Goal: Task Accomplishment & Management: Manage account settings

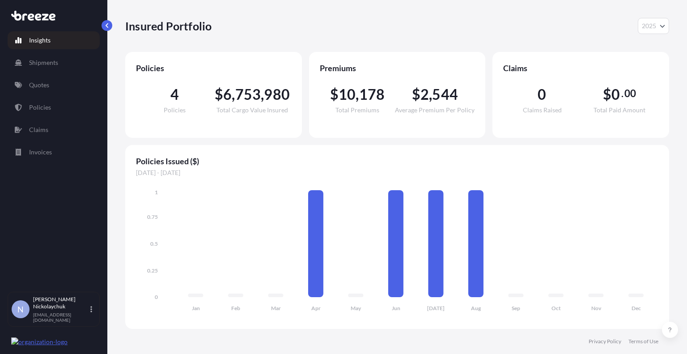
select select "2025"
click at [47, 85] on p "Quotes" at bounding box center [39, 85] width 20 height 9
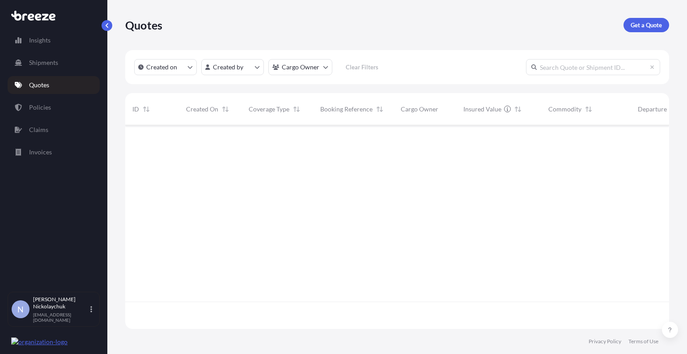
scroll to position [229, 538]
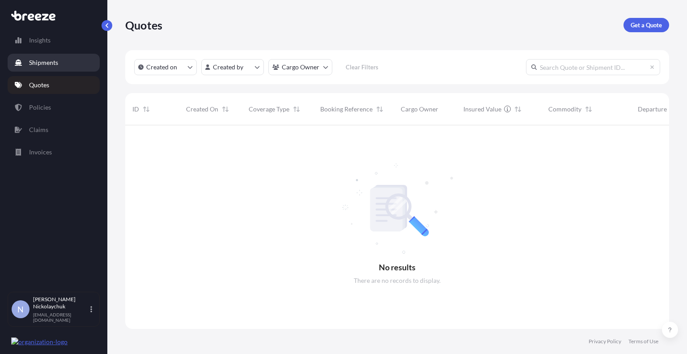
click at [35, 61] on p "Shipments" at bounding box center [43, 62] width 29 height 9
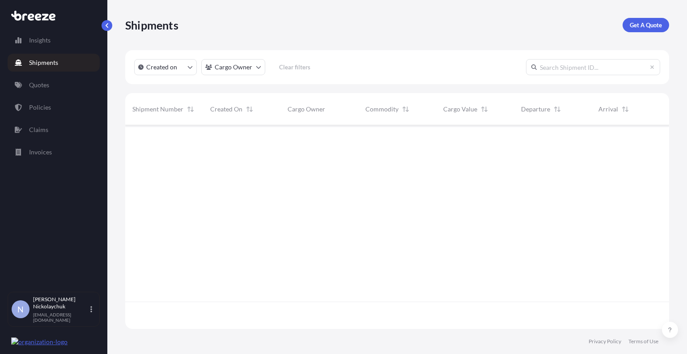
scroll to position [229, 538]
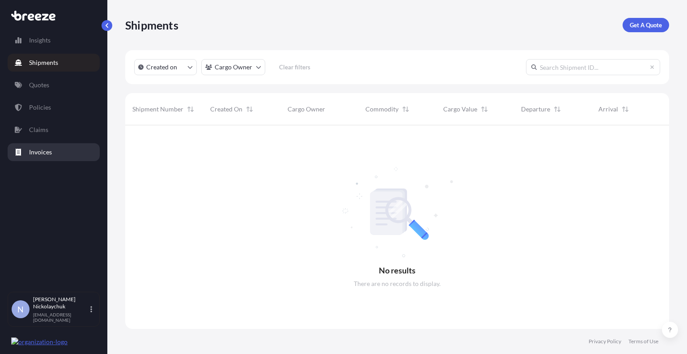
click at [39, 150] on p "Invoices" at bounding box center [40, 152] width 23 height 9
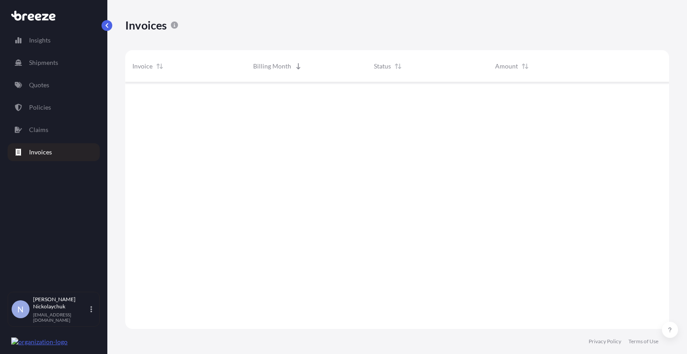
scroll to position [249, 538]
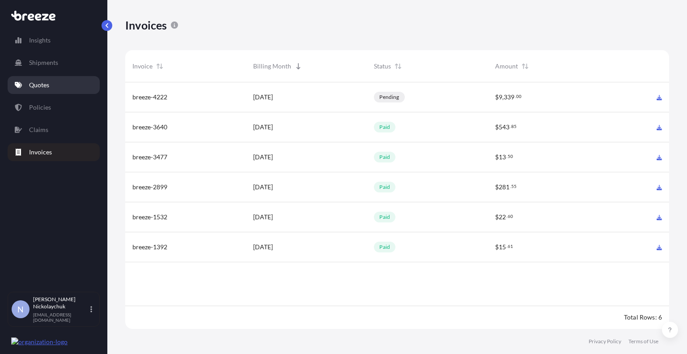
click at [44, 84] on p "Quotes" at bounding box center [39, 85] width 20 height 9
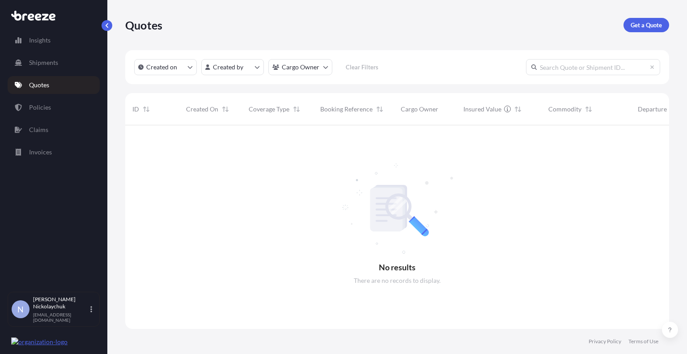
scroll to position [229, 538]
click at [188, 68] on icon "createdOn Filter options" at bounding box center [190, 66] width 5 height 5
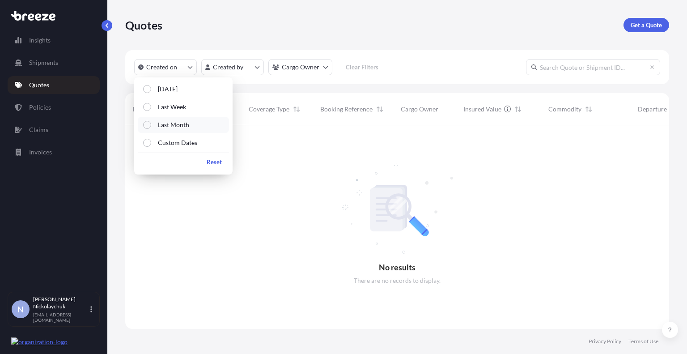
click at [153, 127] on label "Last Month" at bounding box center [170, 124] width 38 height 9
click at [171, 157] on div "Reset" at bounding box center [183, 162] width 91 height 18
click at [43, 45] on link "Insights" at bounding box center [54, 40] width 92 height 18
select select "2025"
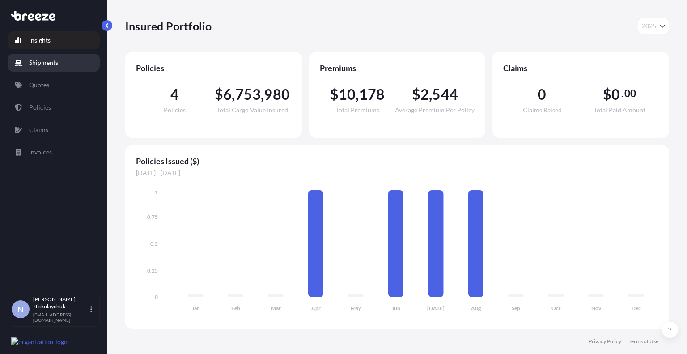
click at [38, 64] on p "Shipments" at bounding box center [43, 62] width 29 height 9
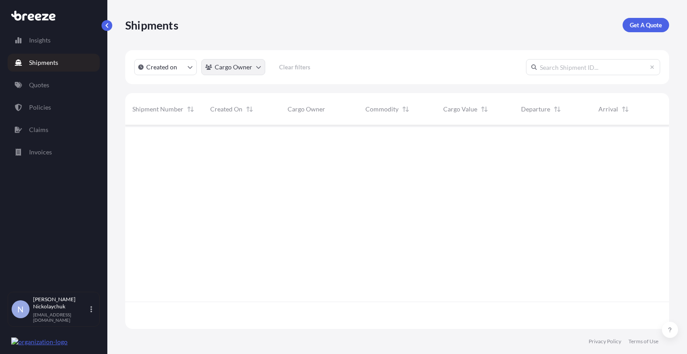
scroll to position [229, 538]
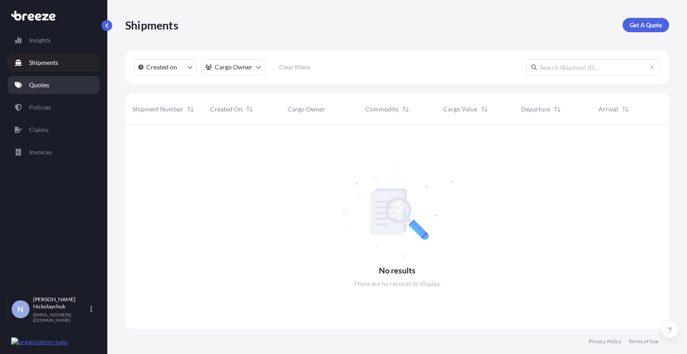
click at [56, 87] on link "Quotes" at bounding box center [54, 85] width 92 height 18
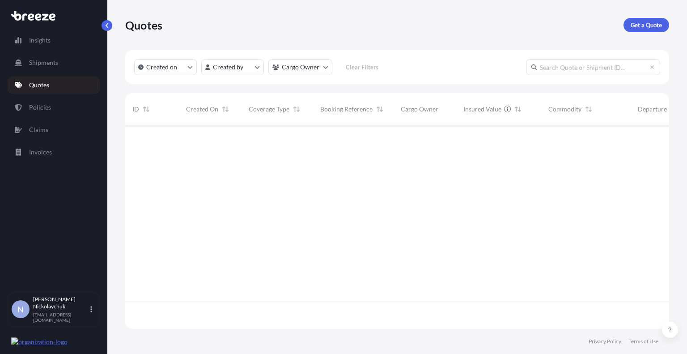
scroll to position [202, 538]
click at [320, 66] on html "Insights Shipments Quotes Policies Claims Invoices N [PERSON_NAME] [EMAIL_ADDRE…" at bounding box center [343, 177] width 687 height 354
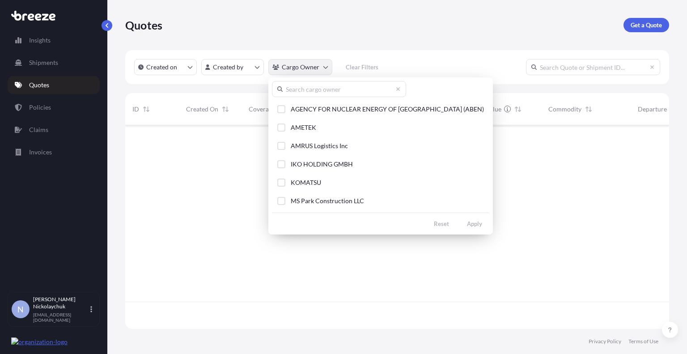
scroll to position [229, 538]
drag, startPoint x: 278, startPoint y: 202, endPoint x: 290, endPoint y: 206, distance: 12.9
click at [279, 202] on div "Select Option" at bounding box center [281, 201] width 8 height 8
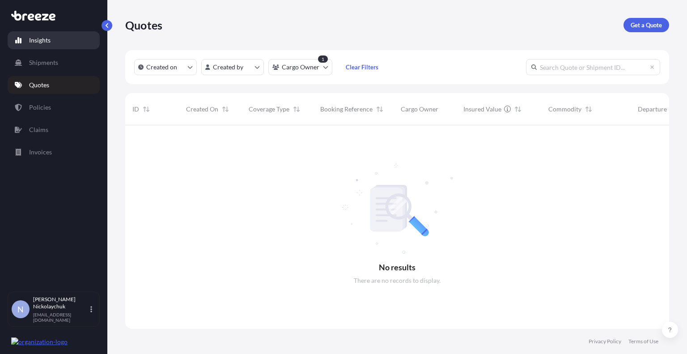
click at [37, 36] on p "Insights" at bounding box center [39, 40] width 21 height 9
select select "2025"
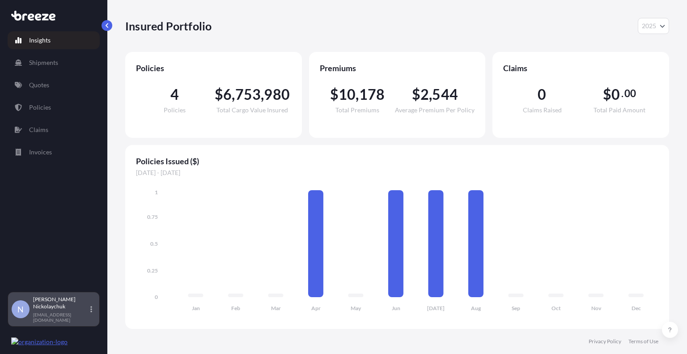
click at [73, 318] on p "[EMAIL_ADDRESS][DOMAIN_NAME]" at bounding box center [60, 317] width 55 height 11
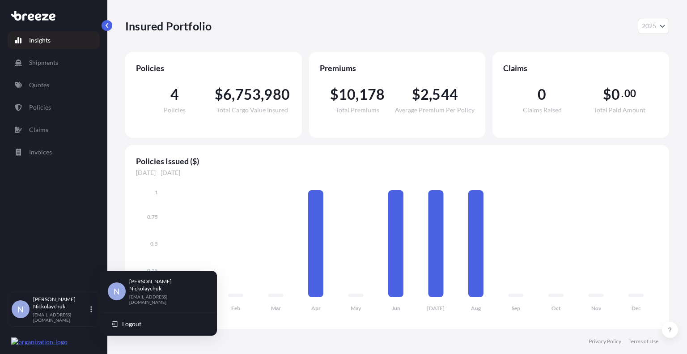
click at [145, 316] on button "Logout" at bounding box center [158, 324] width 109 height 16
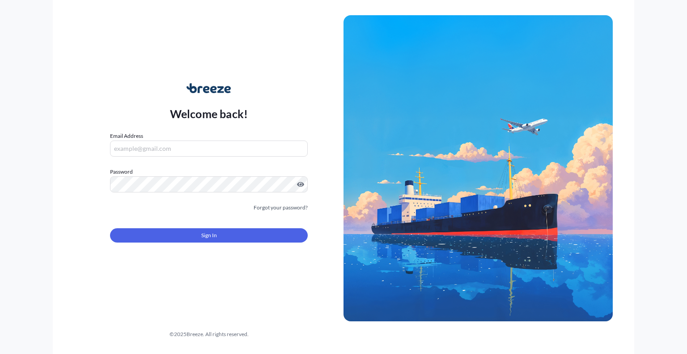
type input "[EMAIL_ADDRESS][DOMAIN_NAME]"
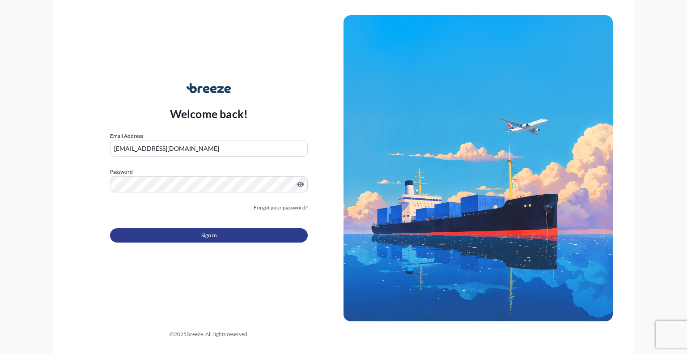
click at [210, 239] on span "Sign In" at bounding box center [209, 235] width 16 height 9
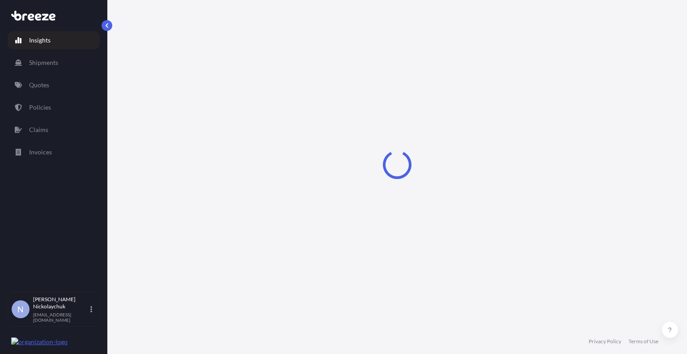
select select "2025"
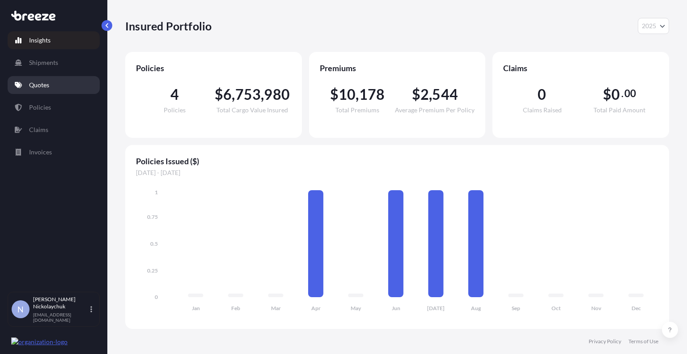
click at [41, 92] on link "Quotes" at bounding box center [54, 85] width 92 height 18
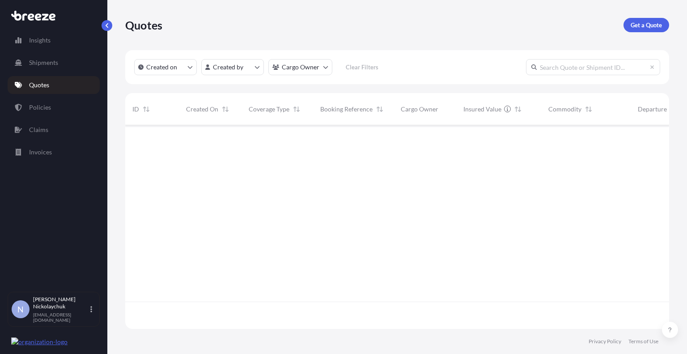
scroll to position [229, 538]
click at [239, 67] on html "Insights Shipments Quotes Policies Claims Invoices N [PERSON_NAME] [EMAIL_ADDRE…" at bounding box center [343, 177] width 687 height 354
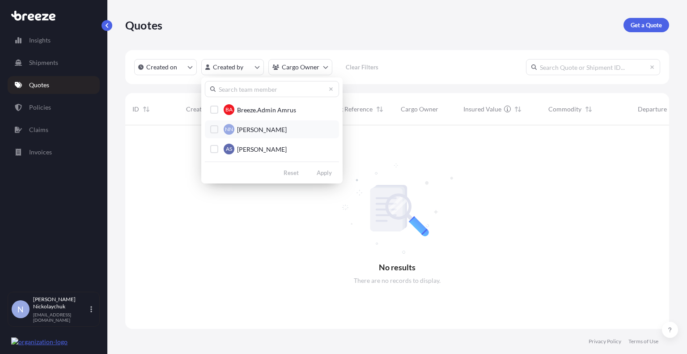
click at [215, 132] on div "Select Option" at bounding box center [214, 129] width 8 height 8
drag, startPoint x: 213, startPoint y: 151, endPoint x: 229, endPoint y: 157, distance: 17.3
click at [214, 151] on div "Select Option" at bounding box center [214, 149] width 8 height 8
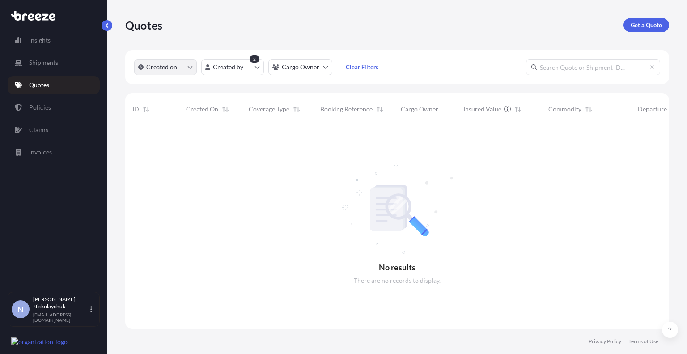
click at [160, 68] on p "Created on" at bounding box center [161, 67] width 31 height 9
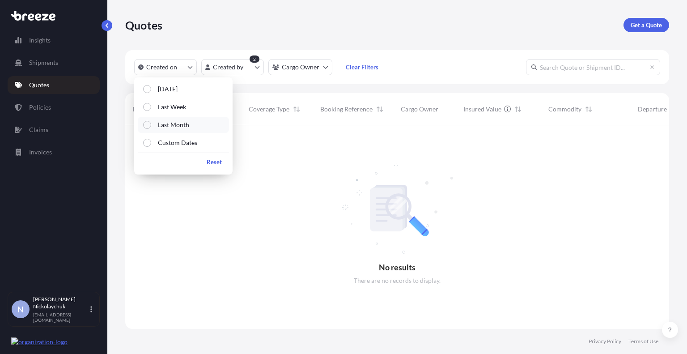
click at [145, 125] on div "Select Option" at bounding box center [147, 125] width 8 height 8
click at [147, 142] on div "Select Option" at bounding box center [147, 143] width 8 height 8
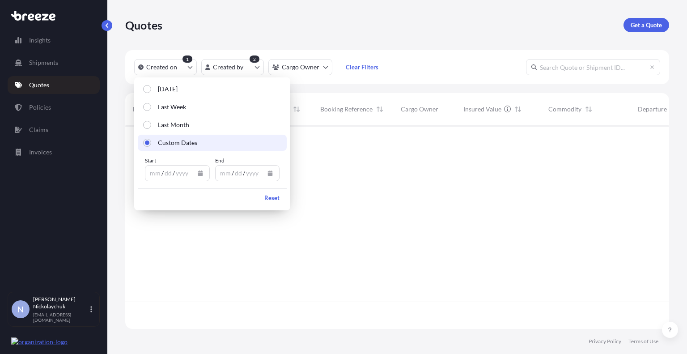
click at [200, 174] on icon "Calendar" at bounding box center [200, 173] width 5 height 5
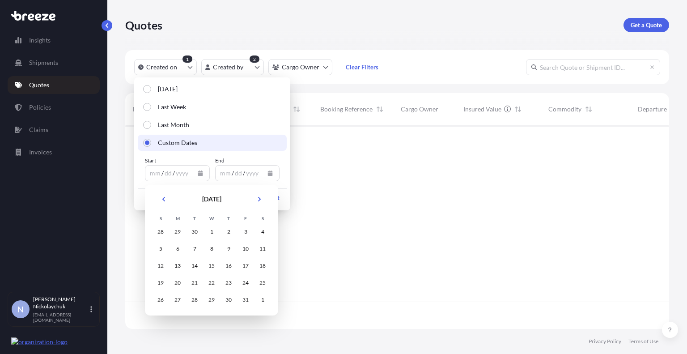
scroll to position [229, 538]
click at [166, 202] on button "Previous" at bounding box center [164, 199] width 20 height 14
click at [160, 230] on div "31" at bounding box center [161, 232] width 16 height 16
click at [162, 232] on div "31" at bounding box center [161, 232] width 16 height 16
click at [181, 235] on div "1" at bounding box center [178, 232] width 16 height 16
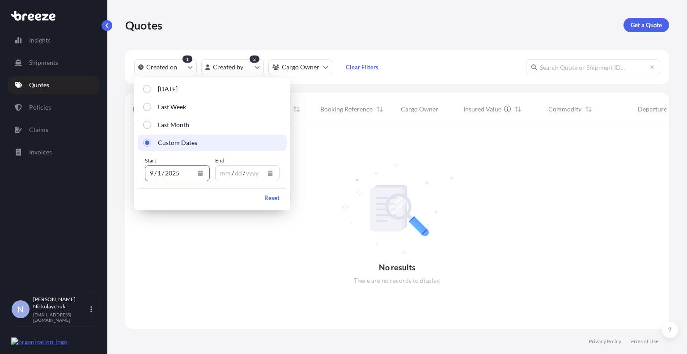
click at [276, 175] on button "Calendar" at bounding box center [270, 173] width 14 height 14
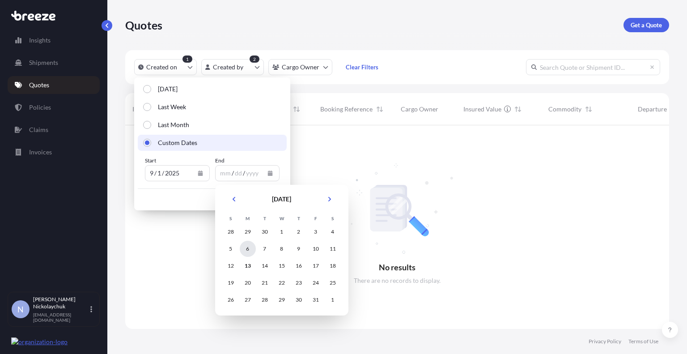
click at [247, 247] on div "6" at bounding box center [248, 249] width 16 height 16
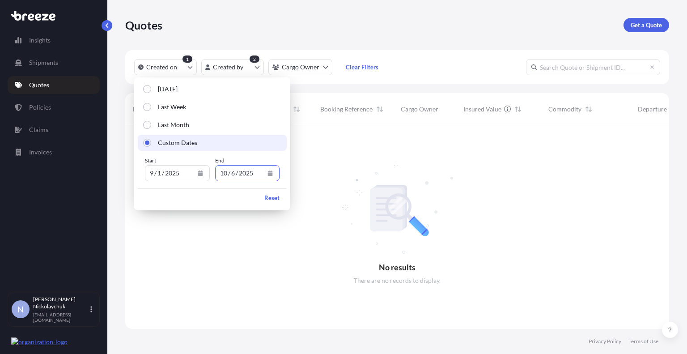
click at [529, 109] on div "Insured Value" at bounding box center [499, 109] width 71 height 25
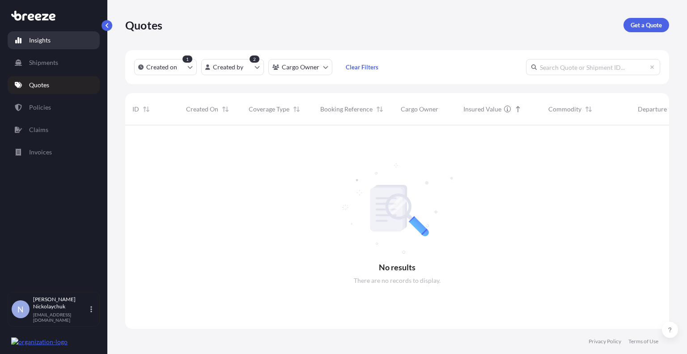
click at [43, 39] on p "Insights" at bounding box center [39, 40] width 21 height 9
select select "2025"
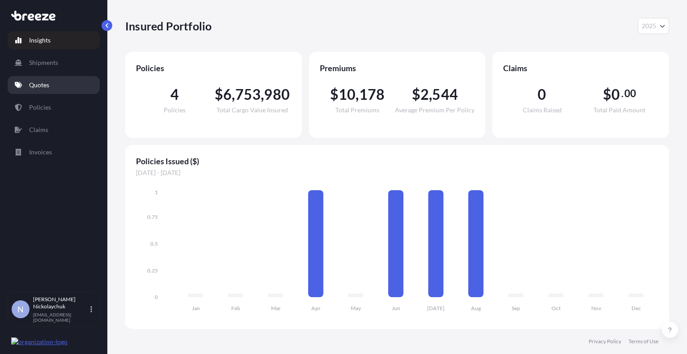
click at [40, 80] on link "Quotes" at bounding box center [54, 85] width 92 height 18
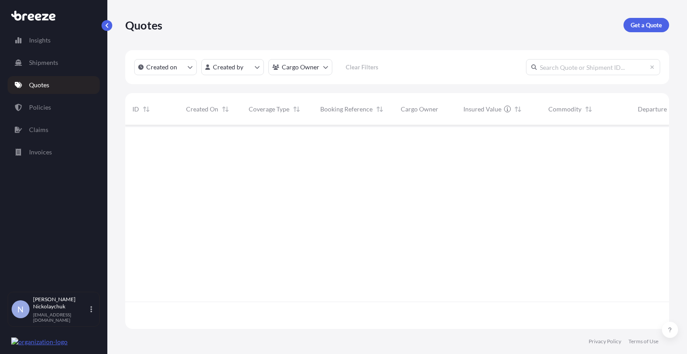
scroll to position [202, 538]
click at [192, 68] on icon "createdOn Filter options" at bounding box center [190, 66] width 5 height 5
click at [237, 64] on html "Insights Shipments Quotes Policies Claims Invoices N [PERSON_NAME] [EMAIL_ADDRE…" at bounding box center [343, 177] width 687 height 354
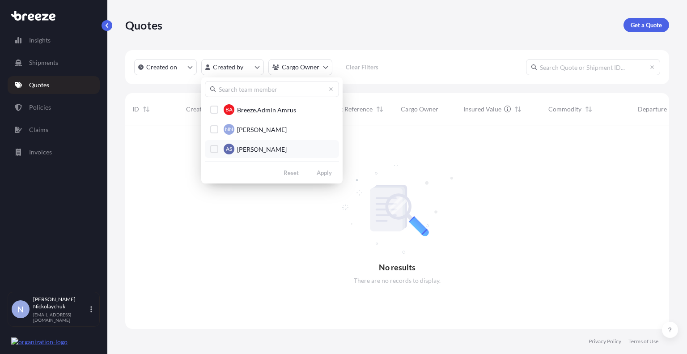
click at [212, 149] on div "Select Option" at bounding box center [214, 149] width 8 height 8
click at [214, 133] on div "Select Option" at bounding box center [214, 129] width 8 height 8
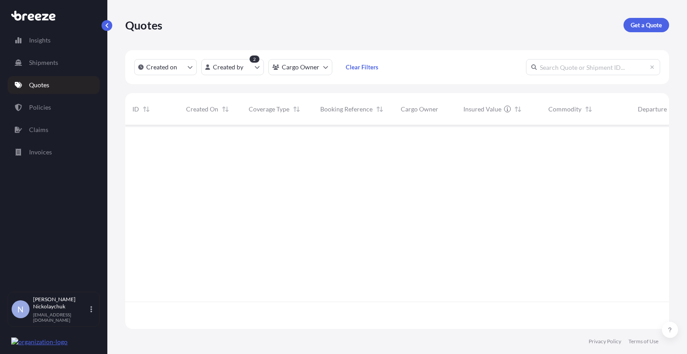
scroll to position [202, 538]
click at [315, 69] on html "Insights Shipments Quotes Policies Claims Invoices N [PERSON_NAME] [EMAIL_ADDRE…" at bounding box center [343, 177] width 687 height 354
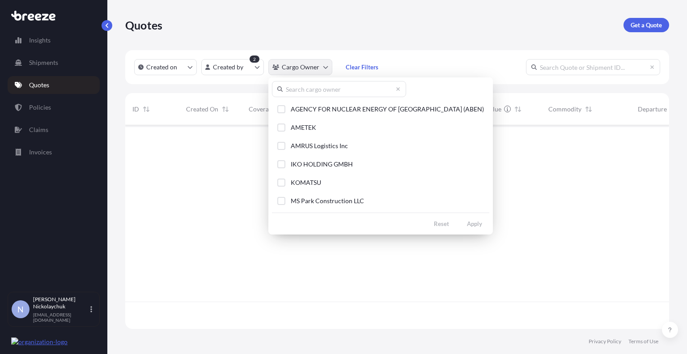
click at [315, 69] on html "Insights Shipments Quotes Policies Claims Invoices N [PERSON_NAME] [EMAIL_ADDRE…" at bounding box center [343, 177] width 687 height 354
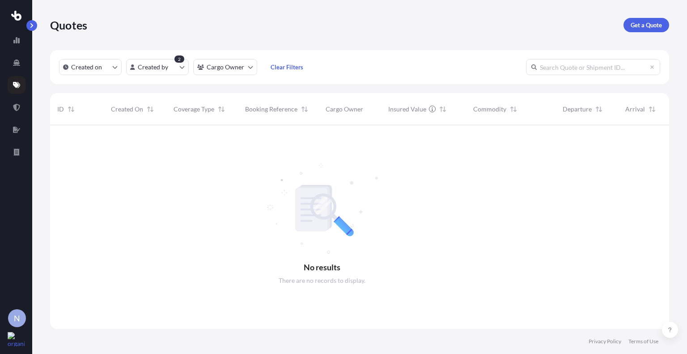
scroll to position [0, 0]
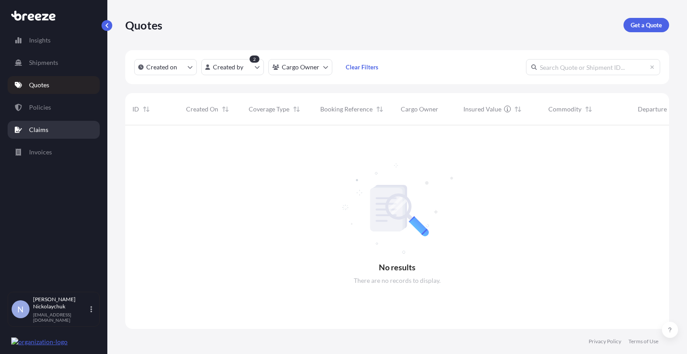
click at [40, 129] on p "Claims" at bounding box center [38, 129] width 19 height 9
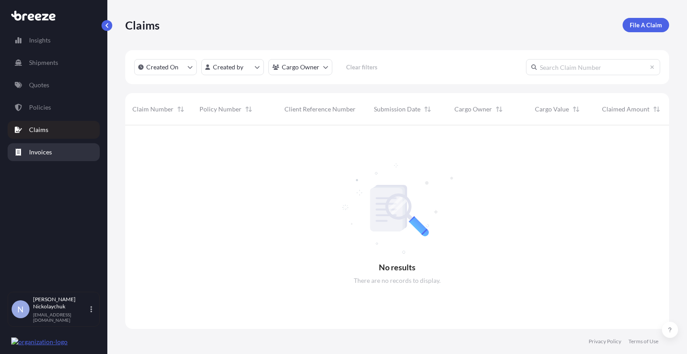
click at [34, 155] on p "Invoices" at bounding box center [40, 152] width 23 height 9
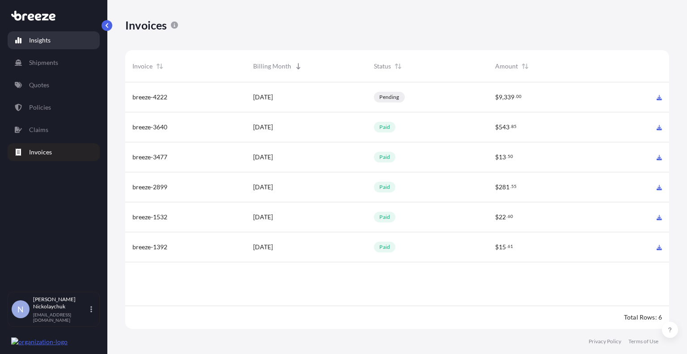
click at [70, 40] on link "Insights" at bounding box center [54, 40] width 92 height 18
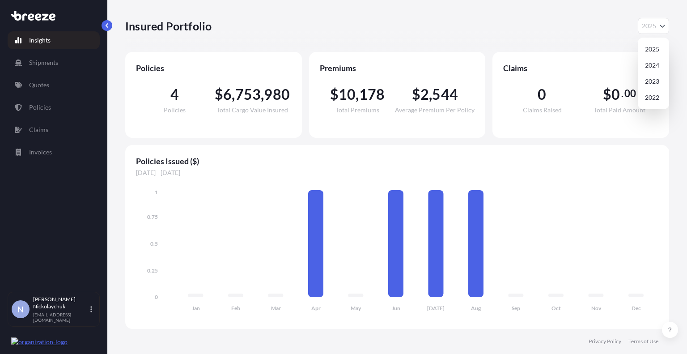
click at [653, 24] on span "2025" at bounding box center [649, 25] width 14 height 9
click at [658, 65] on div "2024" at bounding box center [654, 65] width 24 height 16
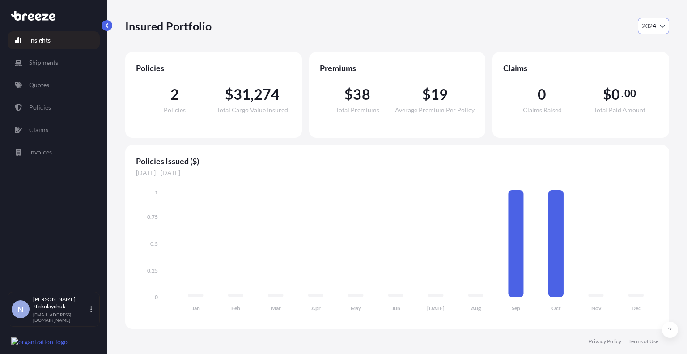
click at [663, 27] on icon "Year Selector" at bounding box center [663, 26] width 5 height 3
click at [655, 47] on div "2025" at bounding box center [654, 49] width 24 height 16
select select "2025"
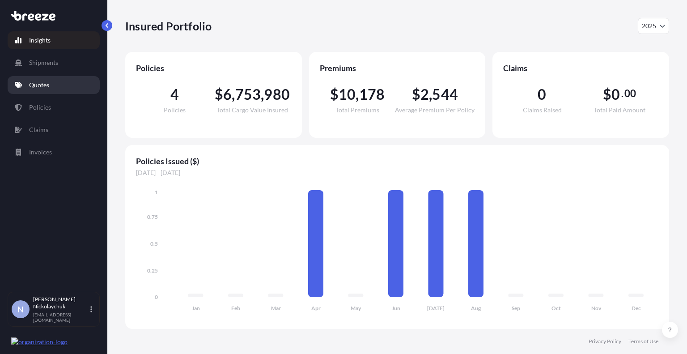
click at [47, 84] on p "Quotes" at bounding box center [39, 85] width 20 height 9
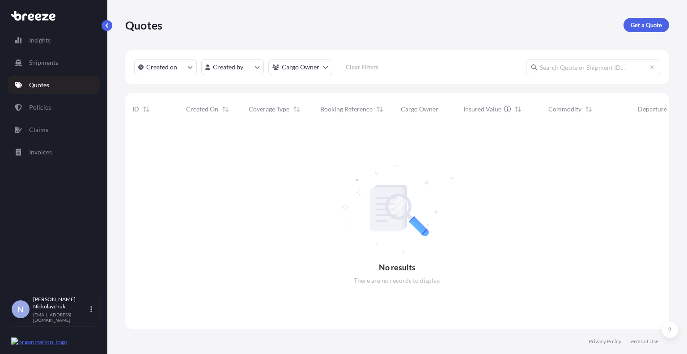
click at [36, 86] on p "Quotes" at bounding box center [39, 85] width 20 height 9
click at [632, 27] on p "Get a Quote" at bounding box center [646, 25] width 31 height 9
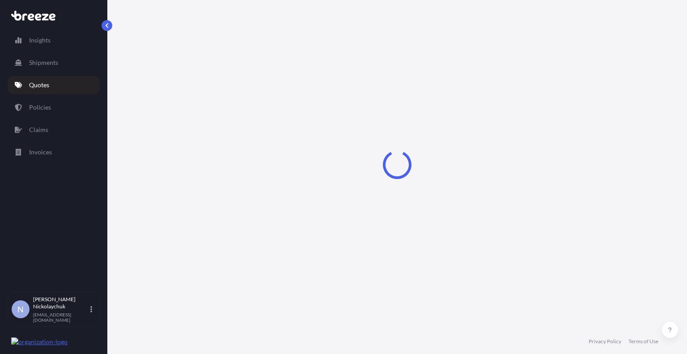
select select "Sea"
select select "1"
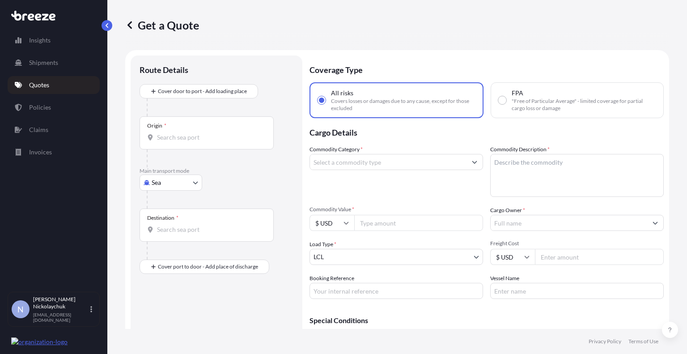
scroll to position [14, 0]
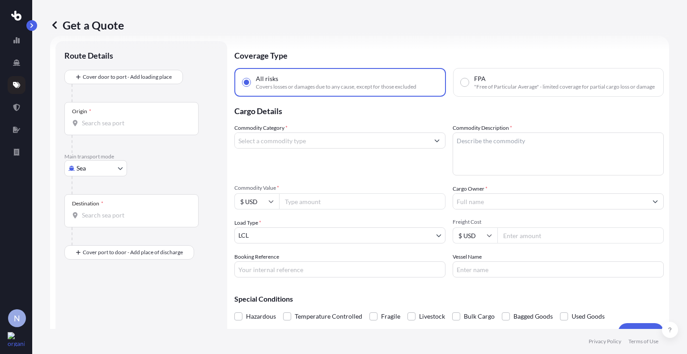
click at [14, 80] on link at bounding box center [17, 85] width 18 height 18
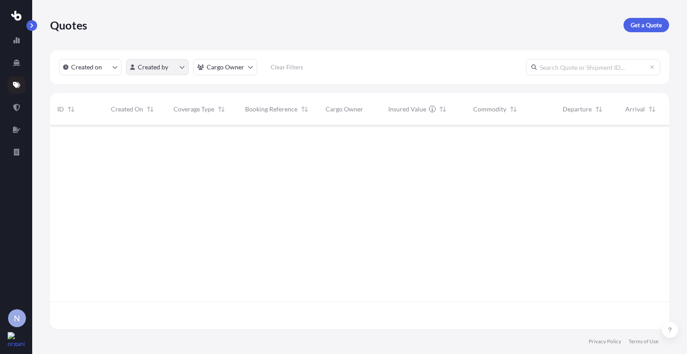
scroll to position [229, 613]
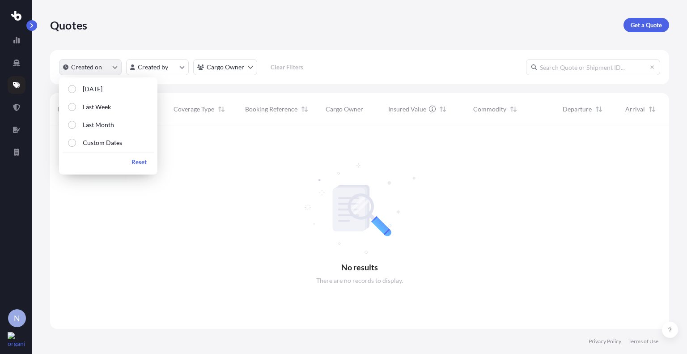
click at [98, 68] on p "Created on" at bounding box center [86, 67] width 31 height 9
click at [72, 141] on div "Select Option" at bounding box center [72, 143] width 8 height 8
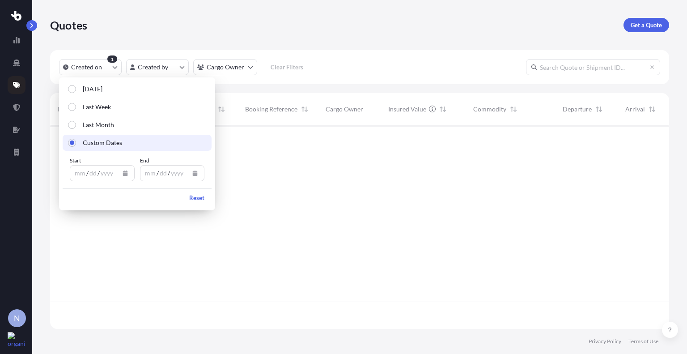
scroll to position [202, 613]
click at [124, 173] on icon "Calendar" at bounding box center [125, 173] width 5 height 5
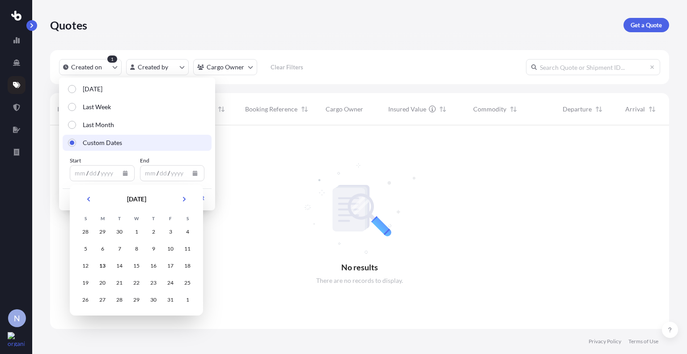
scroll to position [229, 613]
click at [90, 200] on icon "Previous" at bounding box center [88, 198] width 5 height 5
click at [89, 197] on icon "Previous" at bounding box center [88, 199] width 3 height 4
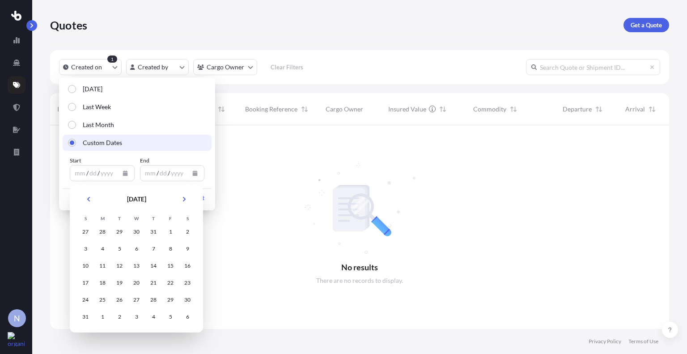
click at [84, 231] on div "27" at bounding box center [85, 232] width 16 height 16
click at [105, 230] on div "28" at bounding box center [102, 232] width 16 height 16
click at [113, 233] on div "29" at bounding box center [119, 232] width 16 height 16
click at [107, 231] on div "28" at bounding box center [102, 232] width 16 height 16
click at [101, 267] on div "11" at bounding box center [102, 266] width 16 height 16
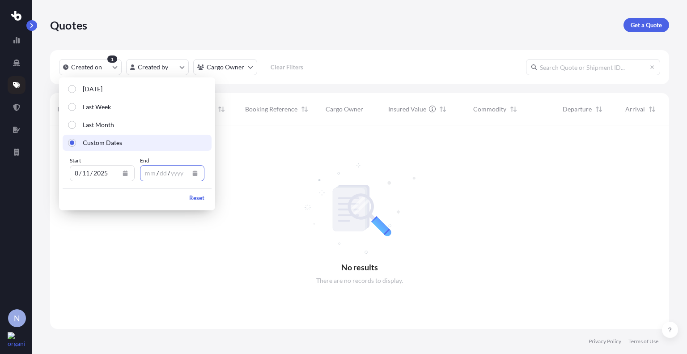
click at [193, 175] on icon "Calendar" at bounding box center [195, 173] width 5 height 5
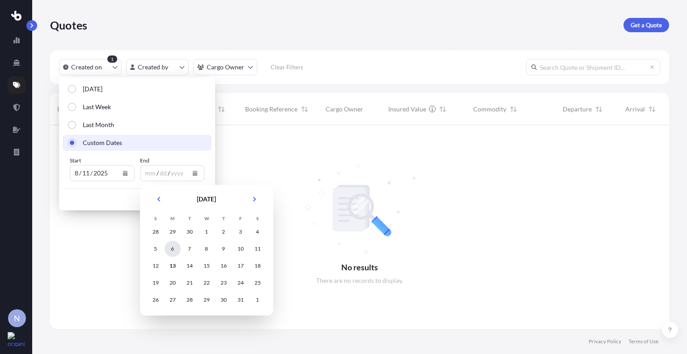
click at [172, 251] on div "6" at bounding box center [173, 249] width 16 height 16
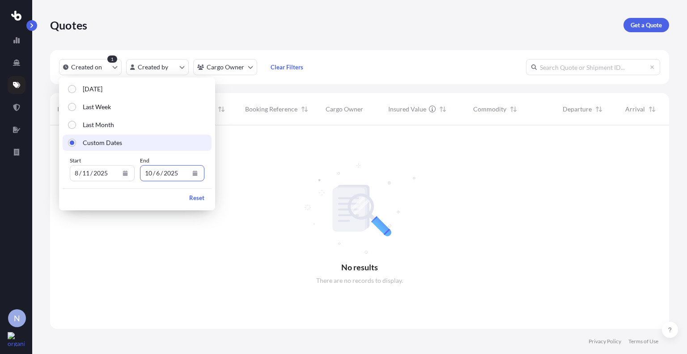
click at [265, 176] on div at bounding box center [428, 227] width 756 height 204
click at [353, 29] on div "Quotes Get a Quote" at bounding box center [359, 25] width 619 height 14
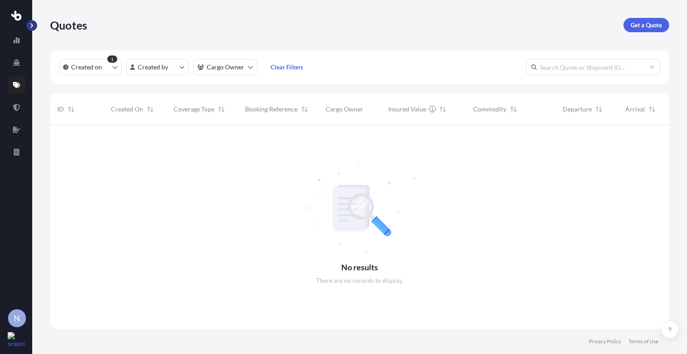
click at [36, 25] on button "button" at bounding box center [31, 25] width 11 height 11
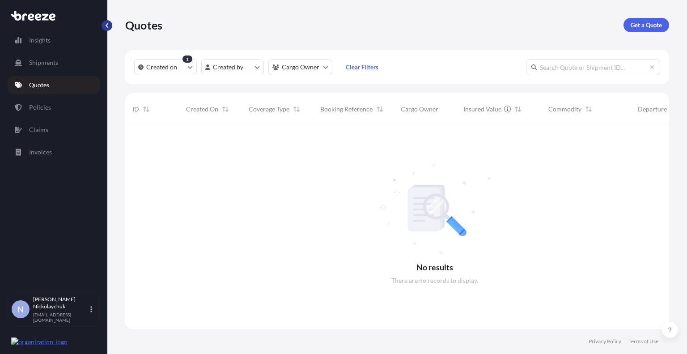
scroll to position [7, 7]
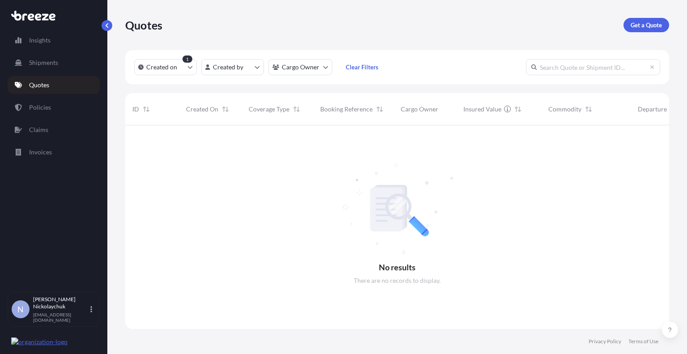
click at [43, 86] on p "Quotes" at bounding box center [39, 85] width 20 height 9
click at [44, 87] on p "Quotes" at bounding box center [39, 85] width 20 height 9
click at [36, 61] on p "Shipments" at bounding box center [43, 62] width 29 height 9
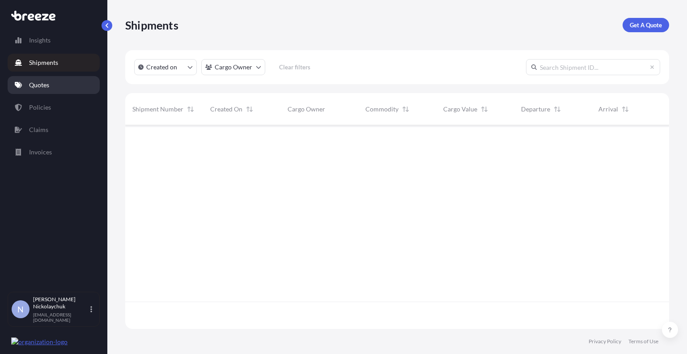
scroll to position [202, 538]
click at [39, 86] on p "Quotes" at bounding box center [39, 85] width 20 height 9
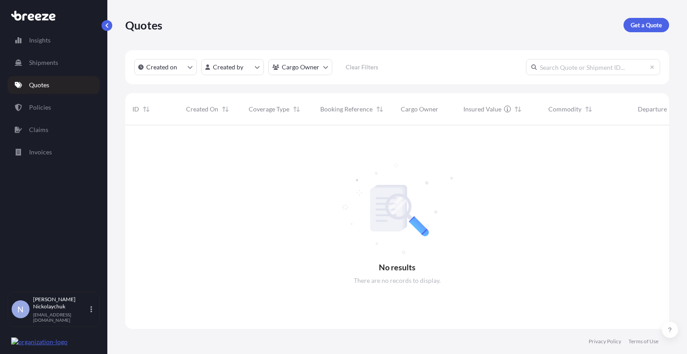
scroll to position [229, 538]
click at [51, 39] on link "Insights" at bounding box center [54, 40] width 92 height 18
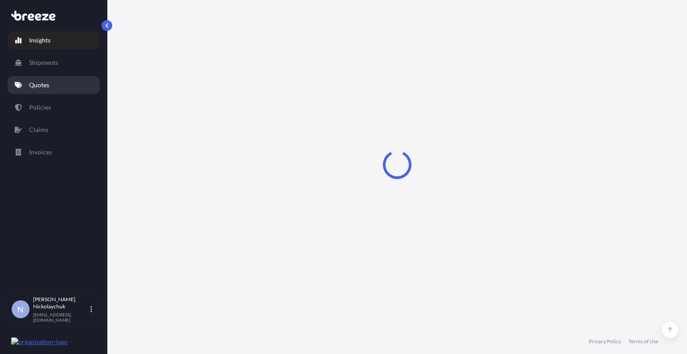
click at [55, 84] on link "Quotes" at bounding box center [54, 85] width 92 height 18
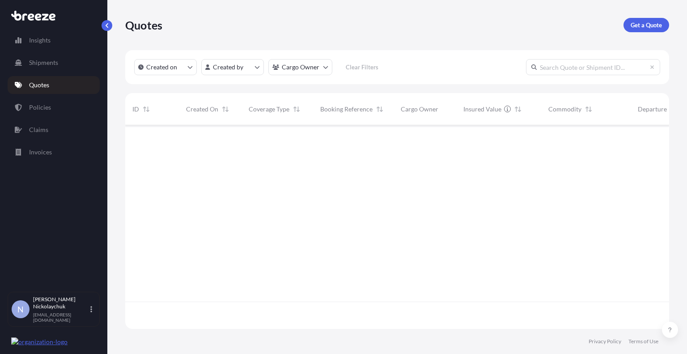
scroll to position [202, 538]
click at [287, 144] on div "All risks" at bounding box center [277, 140] width 57 height 9
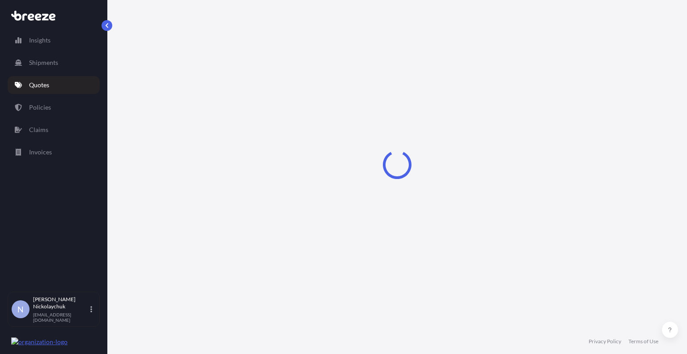
select select "Road"
select select "1"
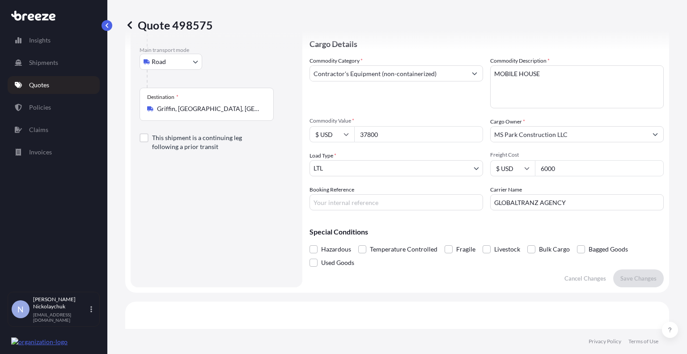
scroll to position [89, 0]
click at [392, 173] on body "Insights Shipments Quotes Policies Claims Invoices N [PERSON_NAME] [EMAIL_ADDRE…" at bounding box center [343, 177] width 687 height 354
click at [388, 170] on body "Insights Shipments Quotes Policies Claims Invoices N [PERSON_NAME] [EMAIL_ADDRE…" at bounding box center [343, 177] width 687 height 354
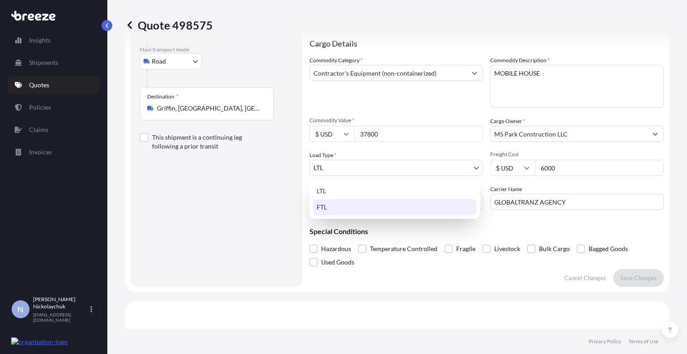
click at [372, 208] on div "FTL" at bounding box center [394, 207] width 163 height 16
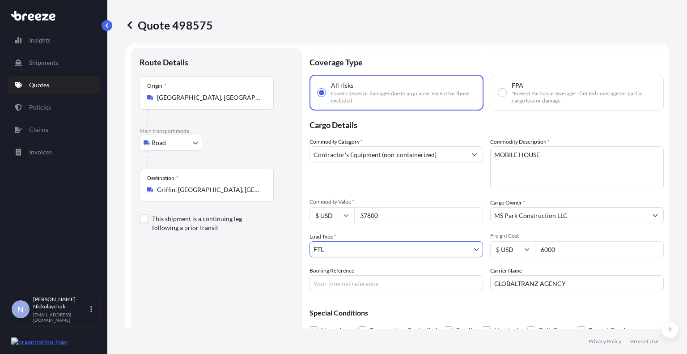
scroll to position [0, 0]
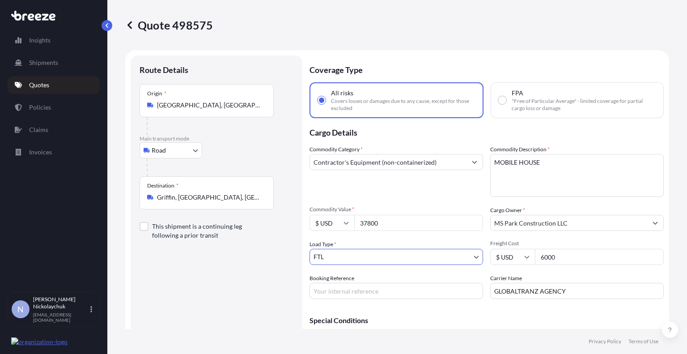
click at [216, 194] on input "Griffin, [GEOGRAPHIC_DATA], [GEOGRAPHIC_DATA]" at bounding box center [210, 197] width 106 height 9
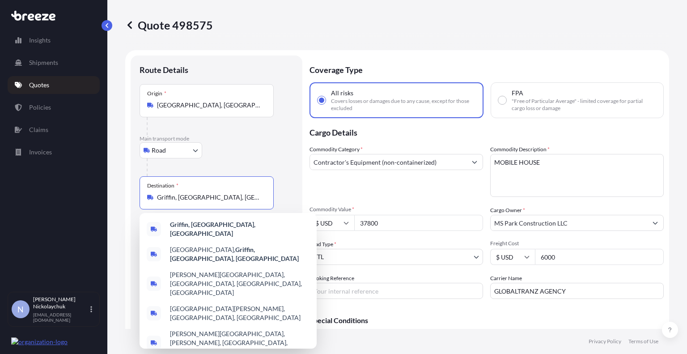
drag, startPoint x: 218, startPoint y: 196, endPoint x: 132, endPoint y: 195, distance: 86.4
click at [132, 195] on div "Route Details Place of loading Road Road Rail Origin * [GEOGRAPHIC_DATA], [GEOG…" at bounding box center [217, 215] width 172 height 320
drag, startPoint x: 187, startPoint y: 196, endPoint x: 94, endPoint y: 194, distance: 93.1
click at [94, 194] on div "Insights Shipments Quotes Policies Claims Invoices N [PERSON_NAME] [EMAIL_ADDRE…" at bounding box center [343, 177] width 687 height 354
paste input "[GEOGRAPHIC_DATA]"
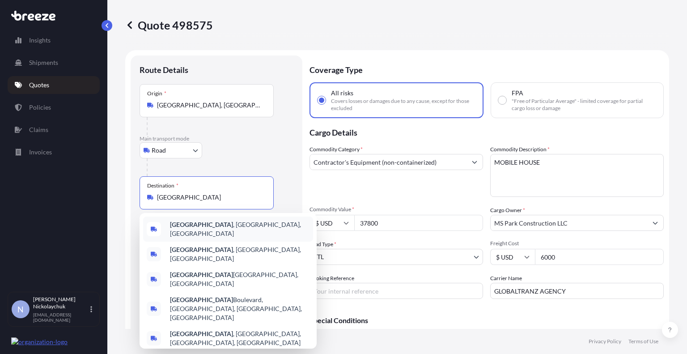
click at [228, 228] on span "[GEOGRAPHIC_DATA] , [GEOGRAPHIC_DATA], [GEOGRAPHIC_DATA]" at bounding box center [240, 229] width 140 height 18
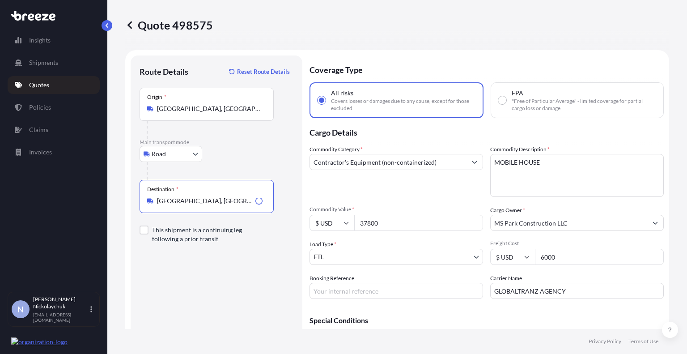
type input "[GEOGRAPHIC_DATA], [GEOGRAPHIC_DATA], [GEOGRAPHIC_DATA]"
click at [264, 245] on label "This shipment is a continuing leg following a prior transit" at bounding box center [217, 234] width 154 height 43
checkbox input "true"
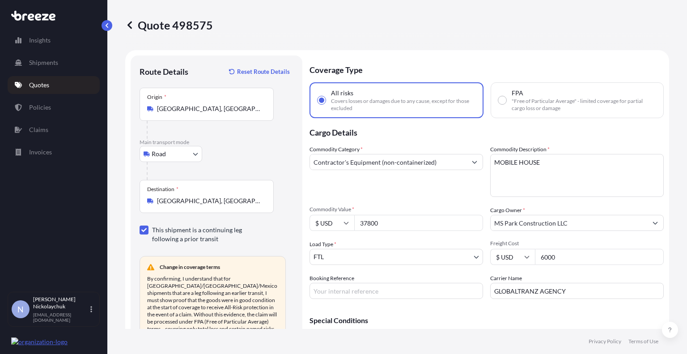
click at [269, 143] on p "Main transport mode" at bounding box center [217, 142] width 154 height 7
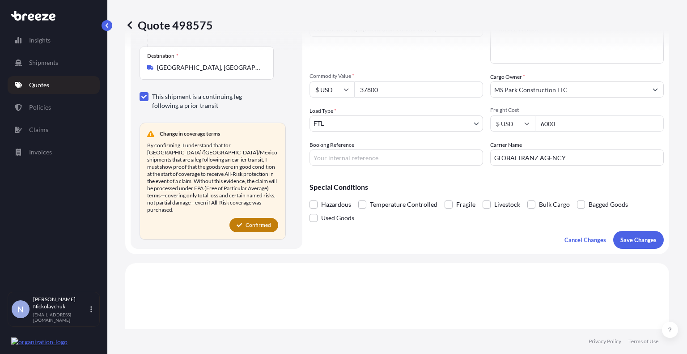
scroll to position [134, 0]
click at [397, 230] on div "Coverage Type All risks Covers losses or damages due to any cause, except for t…" at bounding box center [487, 85] width 354 height 327
click at [559, 125] on input "6000" at bounding box center [599, 123] width 129 height 16
drag, startPoint x: 560, startPoint y: 123, endPoint x: 526, endPoint y: 123, distance: 34.0
click at [526, 123] on div "$ USD 6000" at bounding box center [578, 123] width 174 height 16
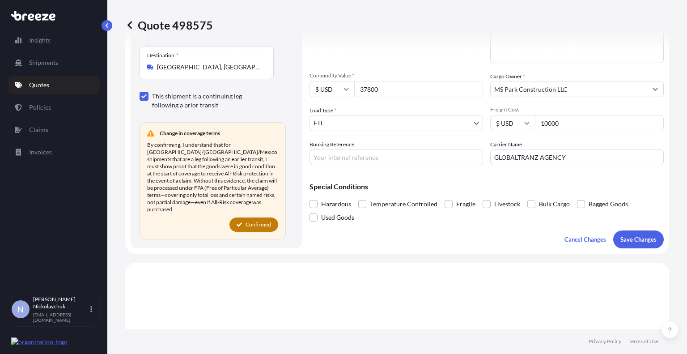
type input "10000"
click at [505, 179] on div "Special Conditions Hazardous Temperature Controlled Fragile Livestock Bulk Carg…" at bounding box center [487, 198] width 354 height 52
click at [581, 158] on input "GLOBALTRANZ AGENCY" at bounding box center [578, 157] width 174 height 16
drag, startPoint x: 589, startPoint y: 157, endPoint x: 487, endPoint y: 154, distance: 101.6
click at [491, 157] on input "GLOBALTRANZ AGENCY" at bounding box center [578, 157] width 174 height 16
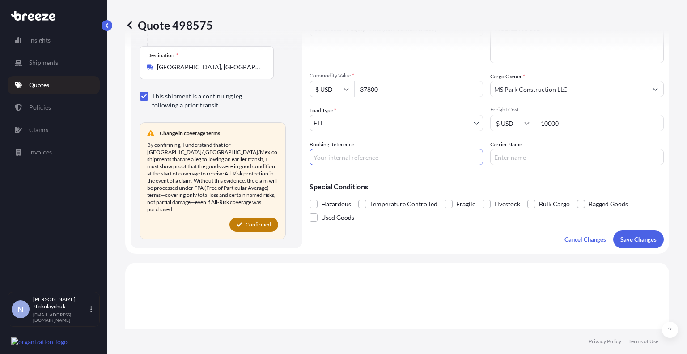
click at [403, 161] on input "Booking Reference" at bounding box center [397, 157] width 174 height 16
paste input "2764536170"
type input "2764536170"
click at [550, 160] on input "Carrier Name" at bounding box center [578, 157] width 174 height 16
paste input "[PERSON_NAME] Guardian"
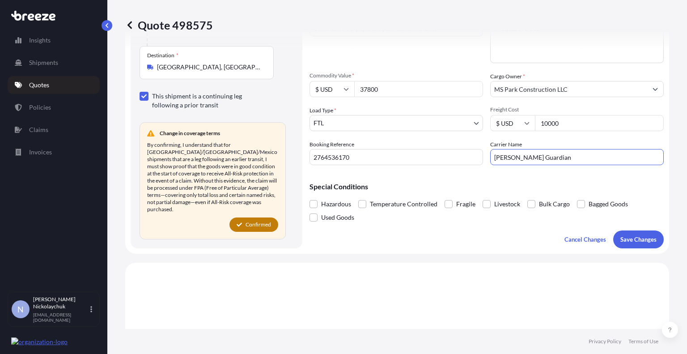
type input "[PERSON_NAME] Guardian"
click at [519, 188] on p "Special Conditions" at bounding box center [487, 186] width 354 height 7
click at [636, 236] on p "Save Changes" at bounding box center [639, 239] width 36 height 9
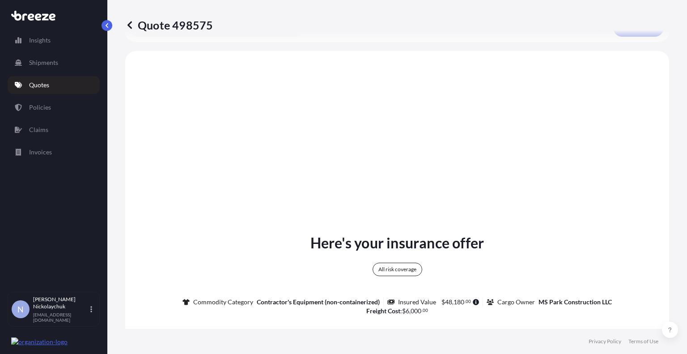
select select "Road"
select select "2"
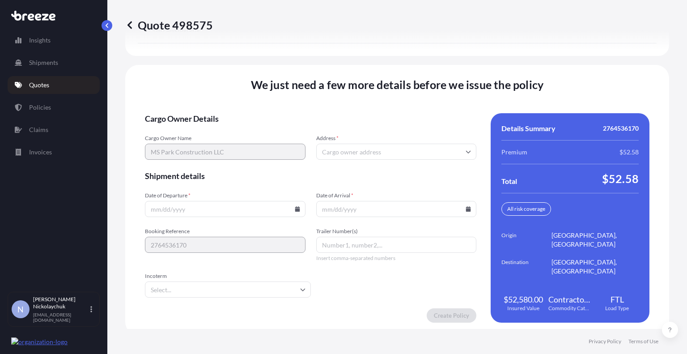
scroll to position [1250, 0]
click at [337, 146] on input "Address *" at bounding box center [396, 151] width 161 height 16
click at [285, 170] on span "Shipment details" at bounding box center [311, 175] width 332 height 11
click at [295, 205] on icon at bounding box center [297, 207] width 5 height 5
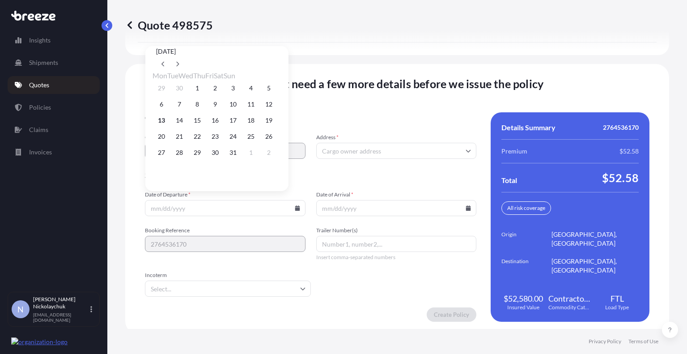
click at [263, 260] on form "Cargo Owner Details Cargo Owner Name MS Park Construction LLC Address * Shipmen…" at bounding box center [311, 216] width 332 height 209
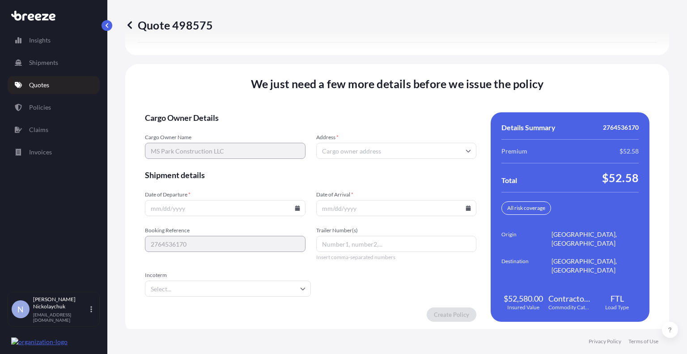
click at [342, 240] on input "Trailer Number(s)" at bounding box center [396, 244] width 161 height 16
click at [230, 285] on input "Incoterm" at bounding box center [228, 289] width 166 height 16
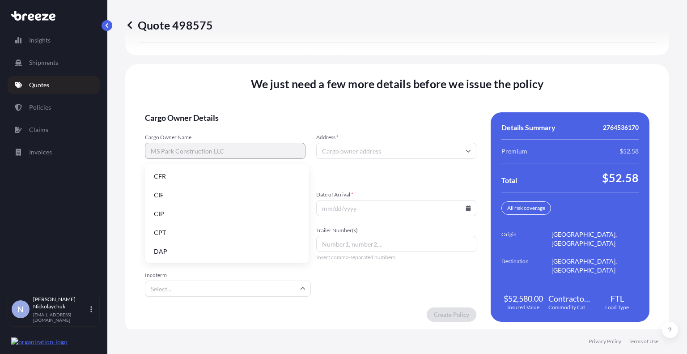
click at [282, 299] on form "Cargo Owner Details Cargo Owner Name MS Park Construction LLC Address * Shipmen…" at bounding box center [311, 216] width 332 height 209
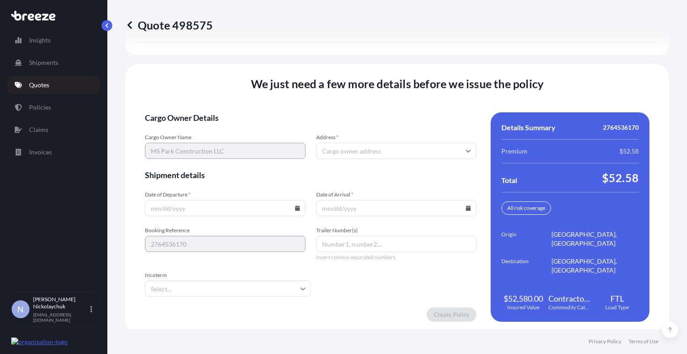
click at [175, 200] on input "Date of Departure *" at bounding box center [225, 208] width 161 height 16
click at [202, 283] on input "Incoterm" at bounding box center [228, 289] width 166 height 16
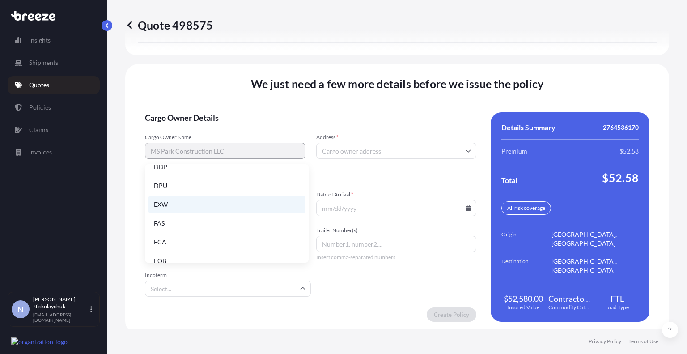
scroll to position [114, 0]
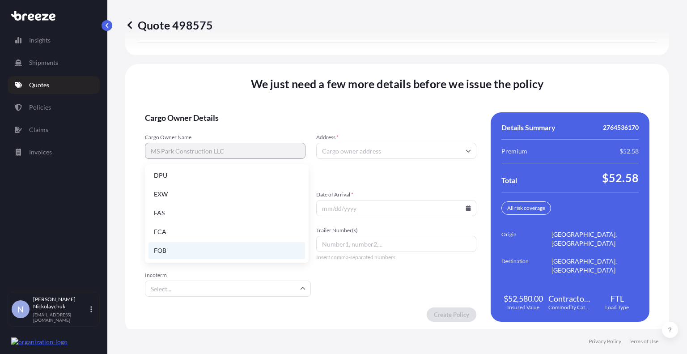
click at [192, 249] on li "FOB" at bounding box center [227, 250] width 157 height 17
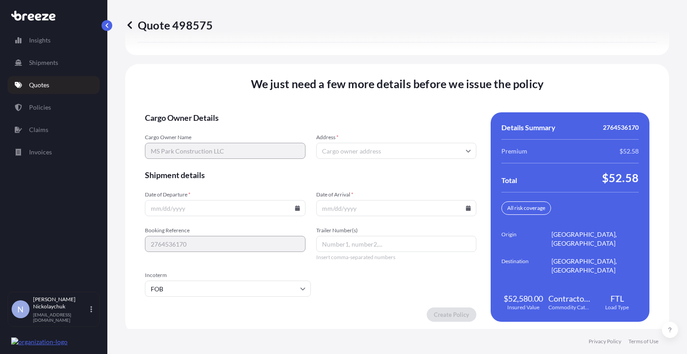
click at [265, 319] on div "We just need a few more details before we issue the policy Cargo Owner Details …" at bounding box center [397, 199] width 544 height 270
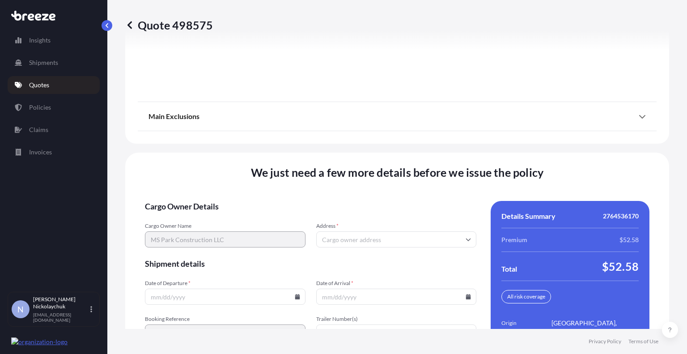
scroll to position [1161, 0]
click at [342, 232] on input "Address *" at bounding box center [396, 240] width 161 height 16
paste input "[STREET_ADDRESS]"
click at [404, 191] on div "We just need a few more details before we issue the policy Cargo Owner Details …" at bounding box center [397, 288] width 544 height 270
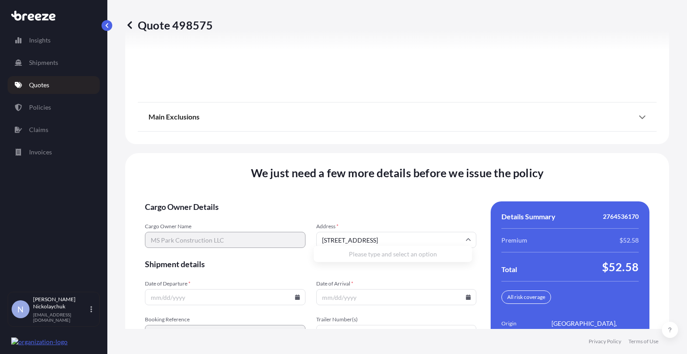
scroll to position [0, 0]
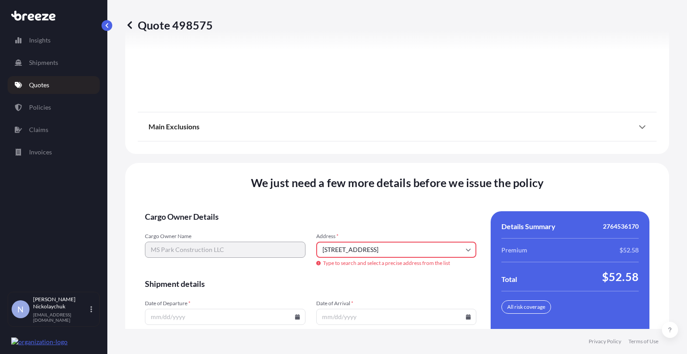
click at [342, 242] on input "[STREET_ADDRESS]" at bounding box center [396, 250] width 161 height 16
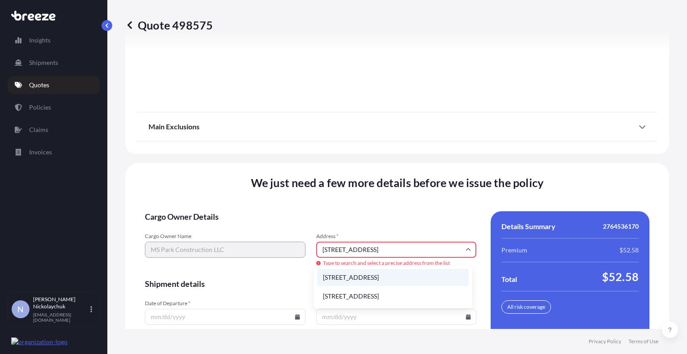
click at [381, 280] on li "[STREET_ADDRESS]" at bounding box center [393, 277] width 151 height 17
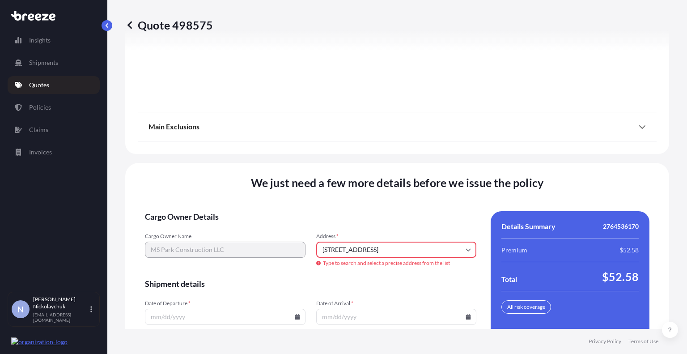
type input "[STREET_ADDRESS]"
click at [325, 279] on form "Cargo Owner Details Cargo Owner Name MS Park Construction LLC Address * [STREET…" at bounding box center [311, 320] width 332 height 219
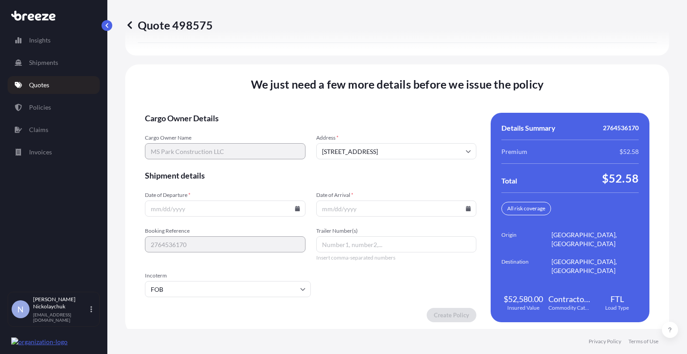
scroll to position [1250, 0]
click at [295, 205] on icon at bounding box center [297, 207] width 5 height 5
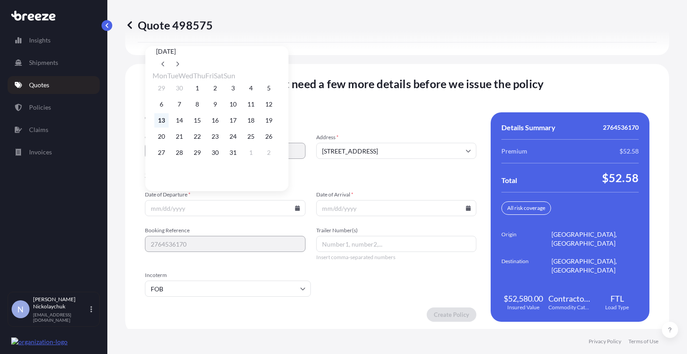
click at [164, 125] on button "13" at bounding box center [161, 120] width 14 height 14
type input "[DATE]"
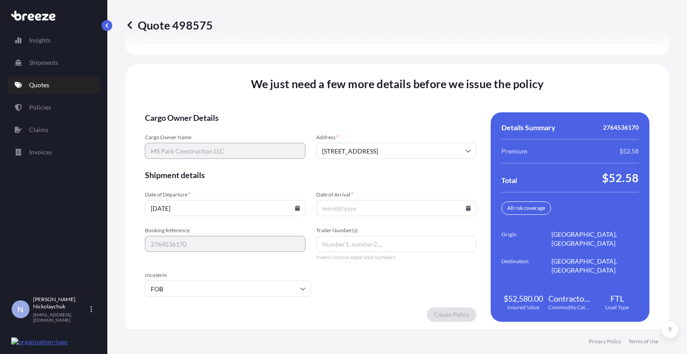
click at [466, 205] on icon at bounding box center [468, 207] width 5 height 5
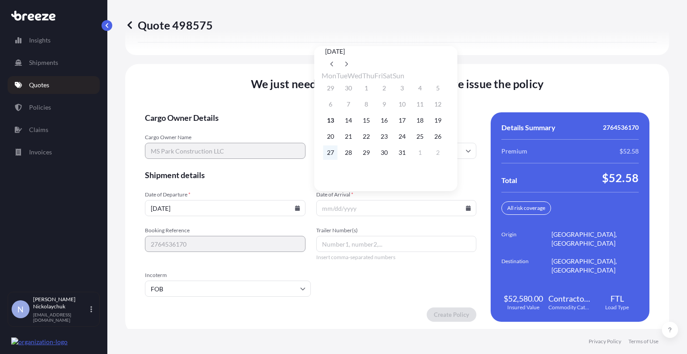
click at [333, 157] on button "27" at bounding box center [331, 152] width 14 height 14
type input "[DATE]"
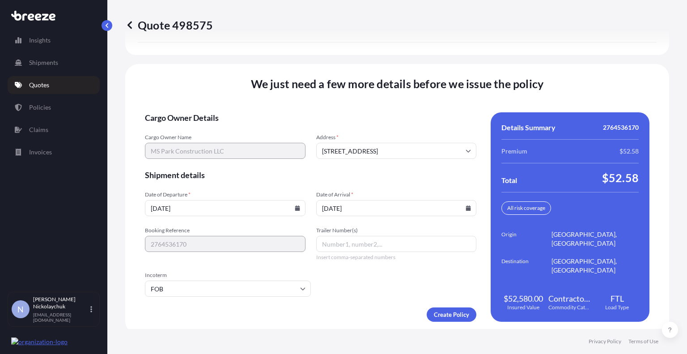
click at [330, 296] on form "Cargo Owner Details Cargo Owner Name MS Park Construction LLC Address * [STREET…" at bounding box center [311, 216] width 332 height 209
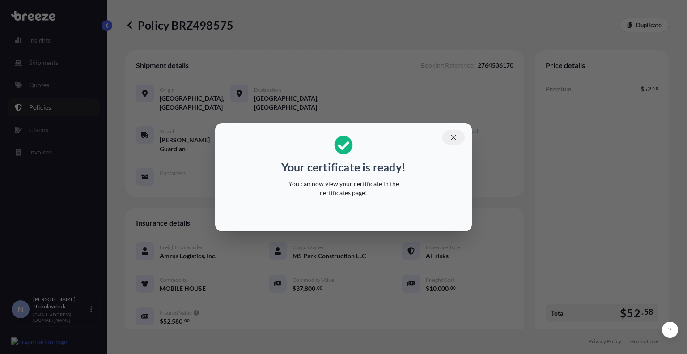
click at [452, 138] on icon "button" at bounding box center [454, 137] width 8 height 8
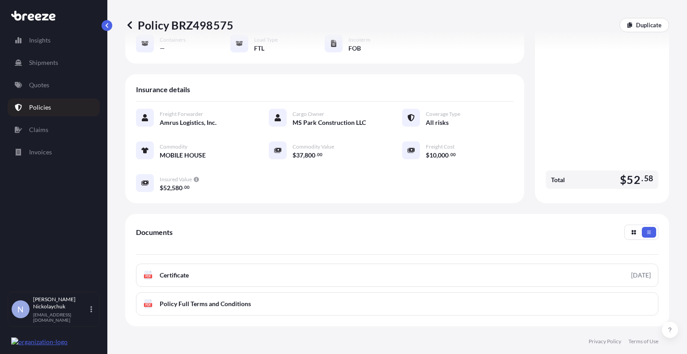
scroll to position [134, 0]
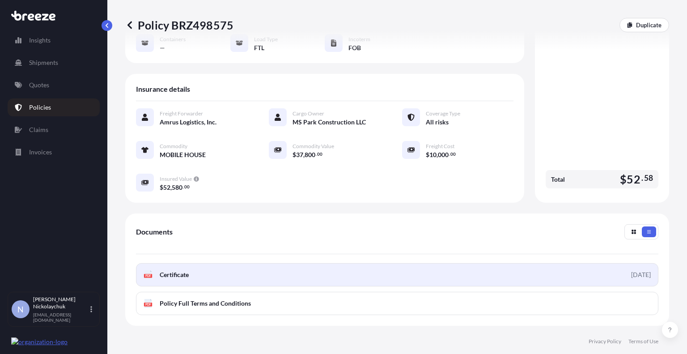
click at [181, 270] on span "Certificate" at bounding box center [174, 274] width 29 height 9
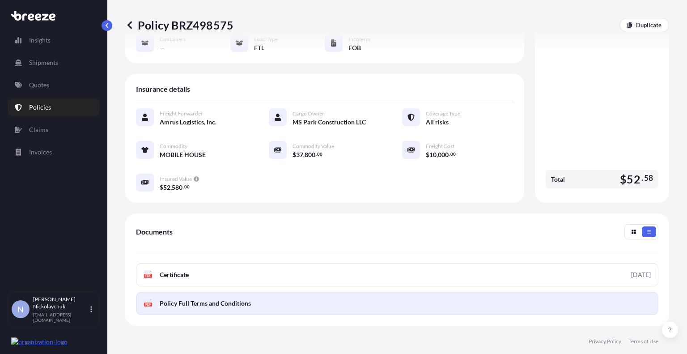
click at [190, 299] on span "Policy Full Terms and Conditions" at bounding box center [205, 303] width 91 height 9
